Goal: Find specific page/section: Find specific page/section

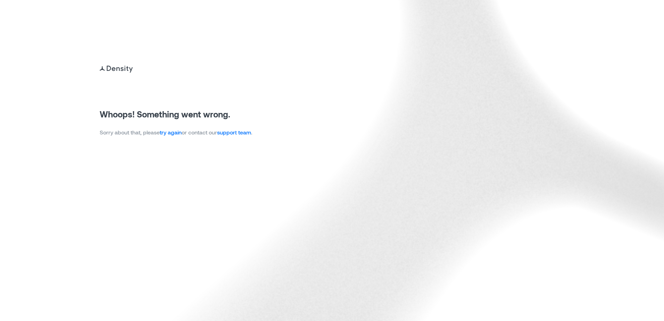
click at [178, 132] on link "try again" at bounding box center [171, 132] width 22 height 7
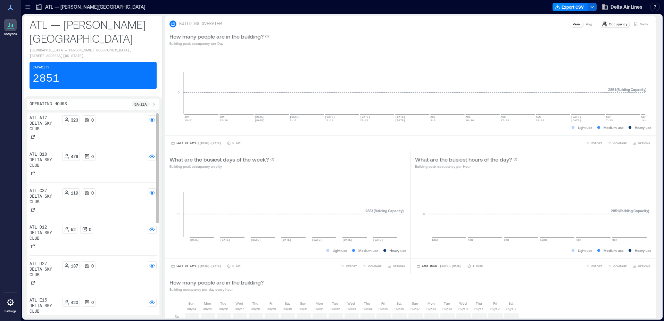
click at [139, 213] on div "119 0" at bounding box center [109, 200] width 95 height 25
drag, startPoint x: 33, startPoint y: 222, endPoint x: 35, endPoint y: 216, distance: 6.5
click at [33, 212] on icon at bounding box center [33, 210] width 4 height 4
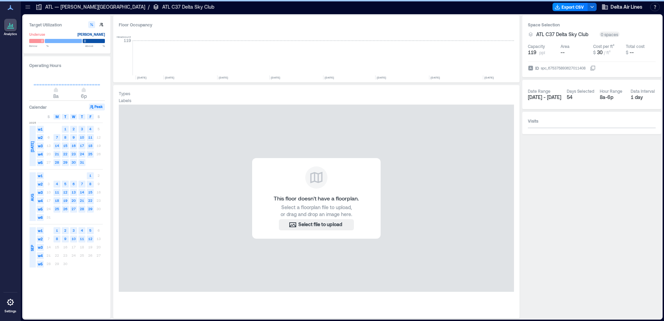
scroll to position [0, 3534]
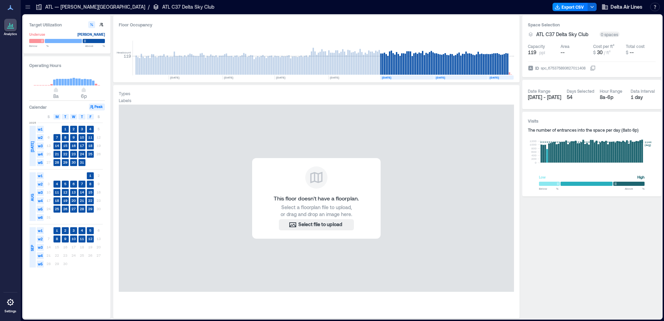
drag, startPoint x: 567, startPoint y: 67, endPoint x: 523, endPoint y: 64, distance: 43.5
click at [566, 67] on div "spc_675375893627011408" at bounding box center [563, 68] width 46 height 7
click at [590, 67] on button "ID spc_675375893627011408" at bounding box center [593, 68] width 6 height 6
click at [26, 6] on icon at bounding box center [27, 5] width 5 height 1
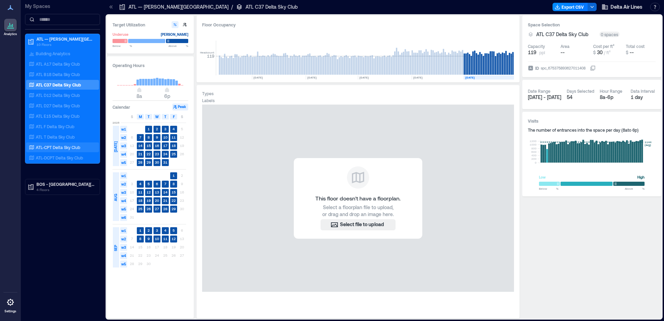
click at [58, 146] on p "ATL-CPT Delta Sky Club" at bounding box center [58, 147] width 44 height 6
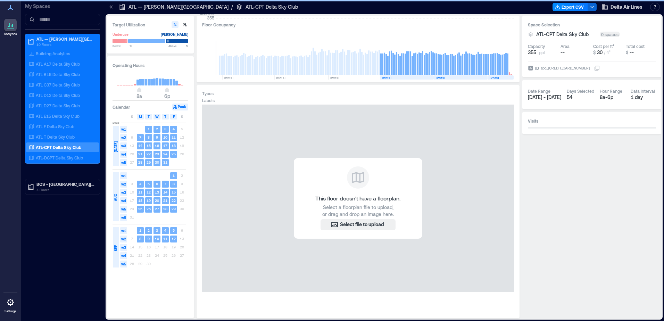
scroll to position [0, 2525]
